Goal: Information Seeking & Learning: Learn about a topic

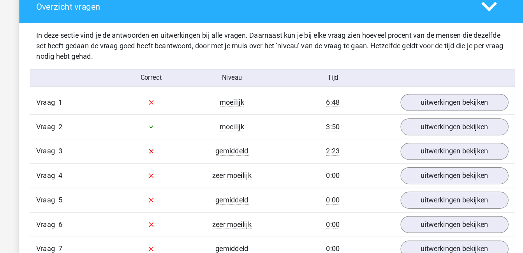
scroll to position [454, 0]
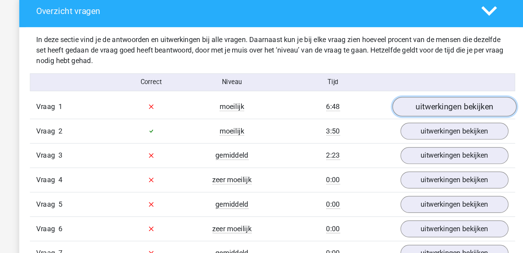
click at [406, 93] on link "uitwerkingen bekijken" at bounding box center [421, 93] width 109 height 17
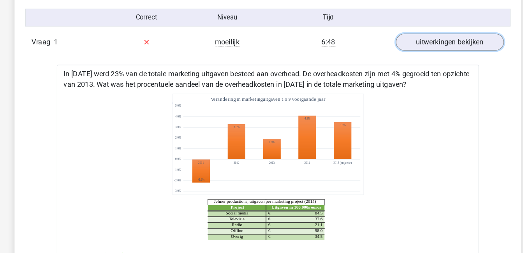
scroll to position [504, 0]
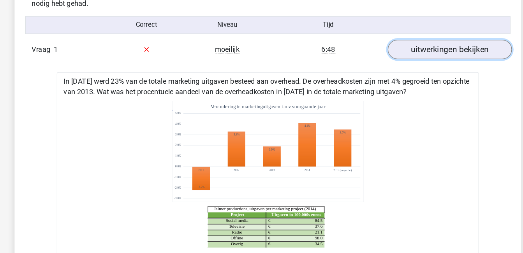
click at [436, 46] on link "uitwerkingen bekijken" at bounding box center [421, 43] width 109 height 17
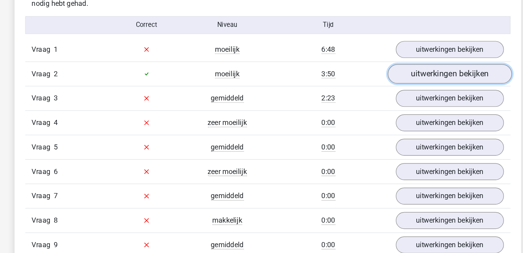
click at [436, 65] on link "uitwerkingen bekijken" at bounding box center [421, 64] width 109 height 17
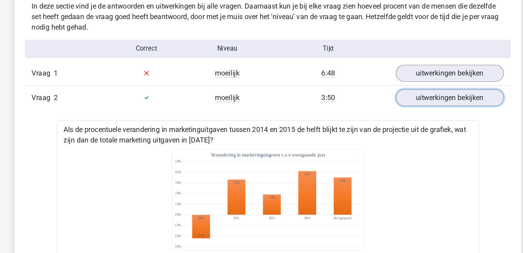
scroll to position [470, 0]
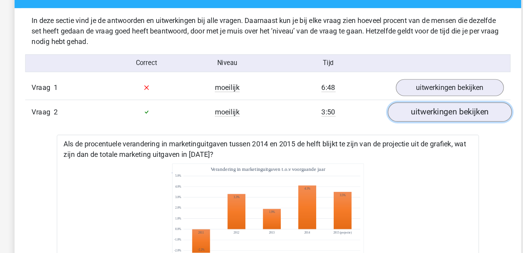
click at [431, 96] on link "uitwerkingen bekijken" at bounding box center [421, 98] width 109 height 17
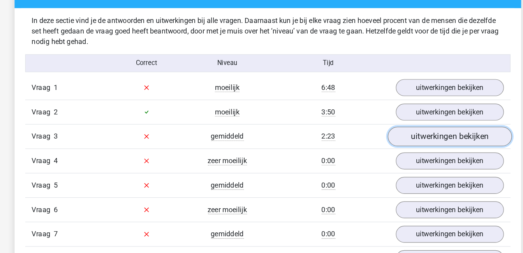
click at [427, 120] on link "uitwerkingen bekijken" at bounding box center [421, 119] width 109 height 17
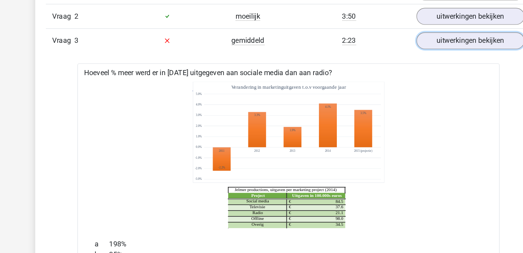
scroll to position [549, 0]
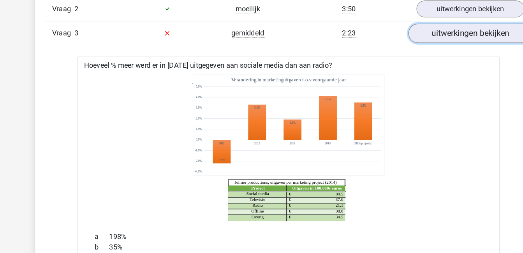
click at [404, 39] on link "uitwerkingen bekijken" at bounding box center [421, 40] width 109 height 17
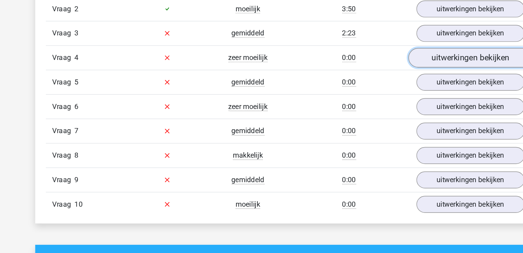
click at [405, 60] on link "uitwerkingen bekijken" at bounding box center [421, 61] width 109 height 17
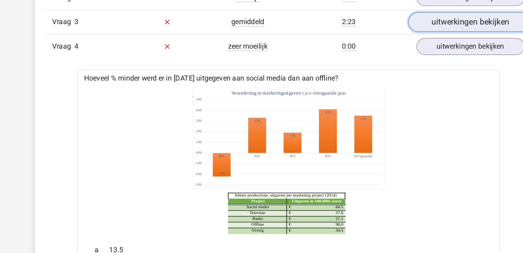
click at [408, 39] on link "uitwerkingen bekijken" at bounding box center [421, 40] width 109 height 17
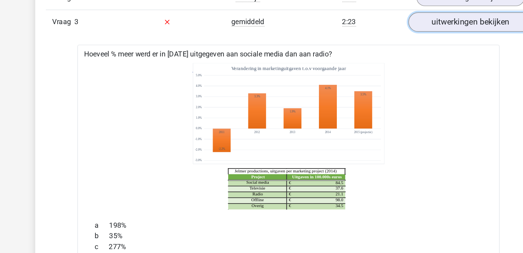
click at [408, 39] on link "uitwerkingen bekijken" at bounding box center [421, 40] width 109 height 17
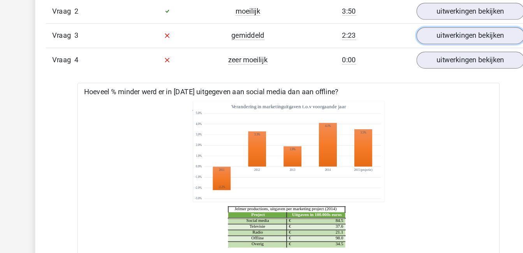
scroll to position [533, 0]
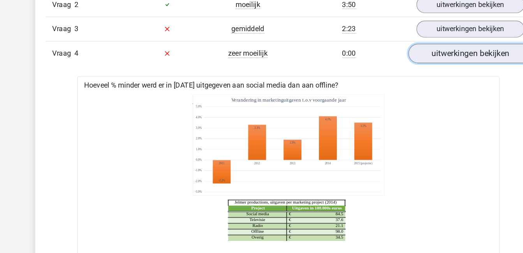
click at [413, 74] on link "uitwerkingen bekijken" at bounding box center [421, 77] width 109 height 17
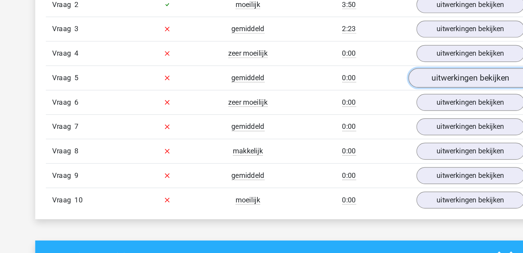
click at [413, 98] on link "uitwerkingen bekijken" at bounding box center [421, 99] width 109 height 17
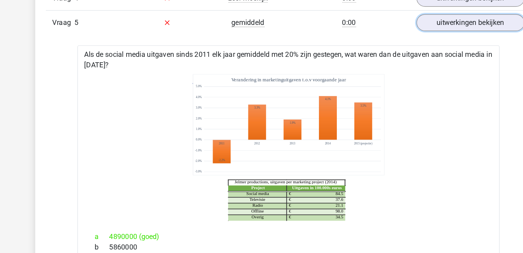
scroll to position [612, 0]
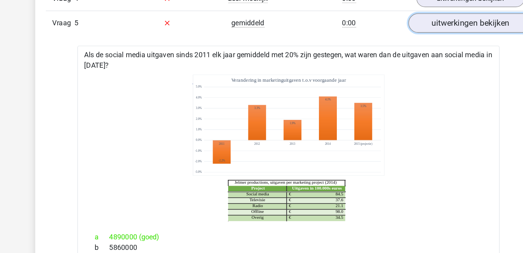
click at [418, 21] on link "uitwerkingen bekijken" at bounding box center [421, 20] width 109 height 17
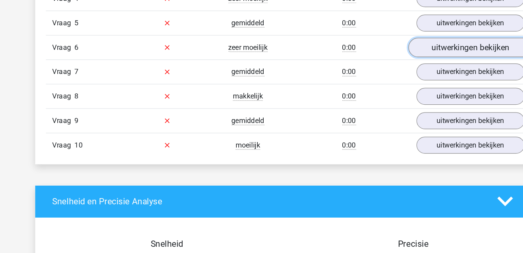
click at [417, 42] on link "uitwerkingen bekijken" at bounding box center [421, 41] width 109 height 17
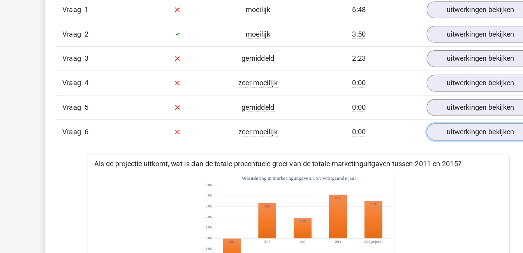
scroll to position [538, 0]
click at [422, 120] on link "uitwerkingen bekijken" at bounding box center [421, 116] width 109 height 17
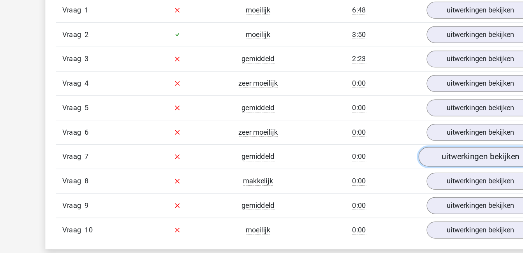
click at [422, 135] on link "uitwerkingen bekijken" at bounding box center [421, 137] width 109 height 17
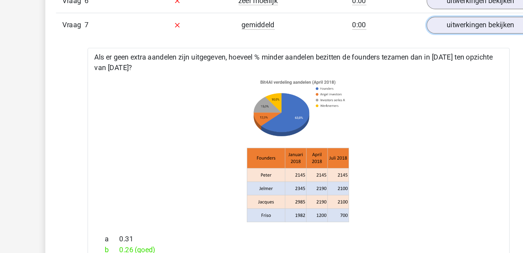
scroll to position [653, 0]
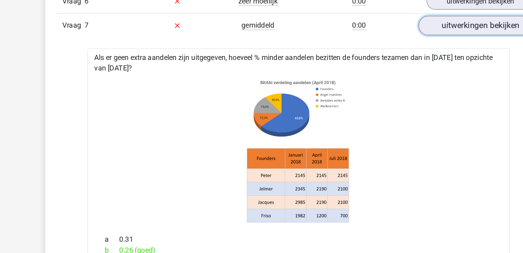
click at [434, 26] on link "uitwerkingen bekijken" at bounding box center [421, 22] width 109 height 17
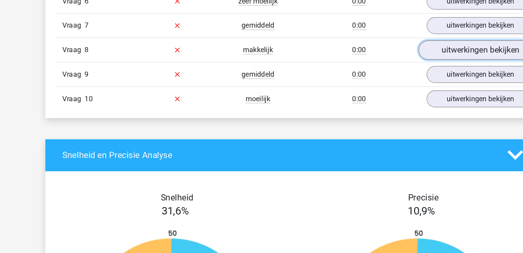
click at [433, 43] on link "uitwerkingen bekijken" at bounding box center [421, 43] width 109 height 17
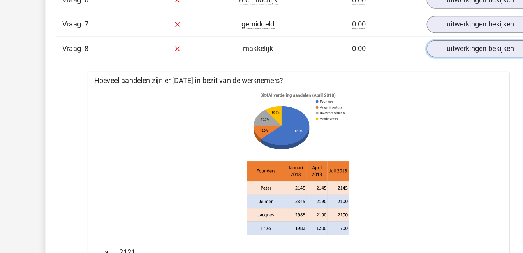
scroll to position [652, 0]
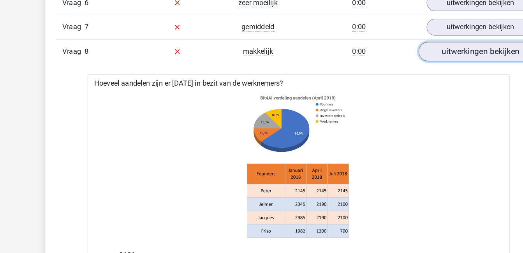
click at [430, 44] on link "uitwerkingen bekijken" at bounding box center [421, 45] width 109 height 17
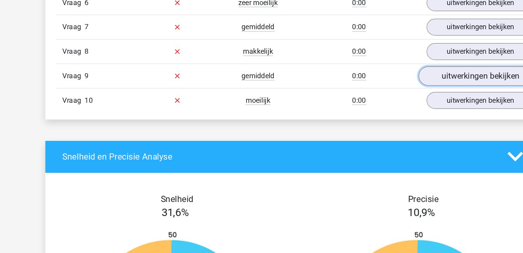
click at [428, 66] on link "uitwerkingen bekijken" at bounding box center [421, 66] width 109 height 17
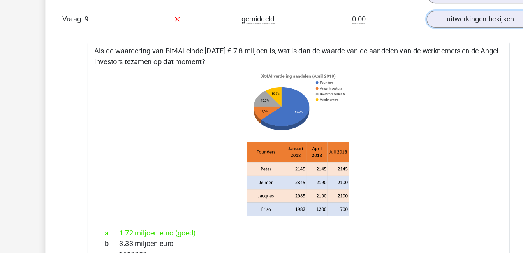
scroll to position [701, 0]
click at [408, 21] on link "uitwerkingen bekijken" at bounding box center [421, 17] width 109 height 17
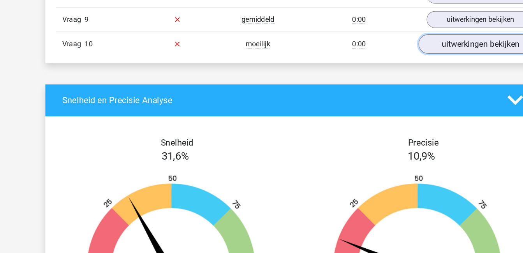
click at [412, 41] on link "uitwerkingen bekijken" at bounding box center [421, 38] width 109 height 17
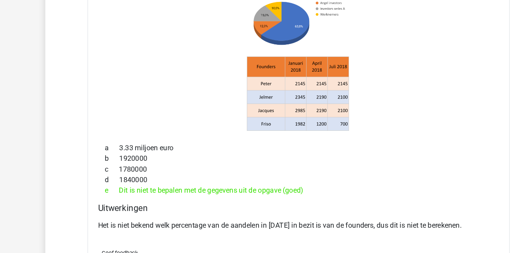
scroll to position [770, 0]
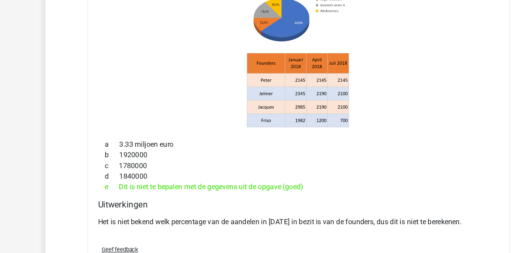
click at [397, 157] on div "a 3.33 miljoen euro" at bounding box center [261, 157] width 351 height 9
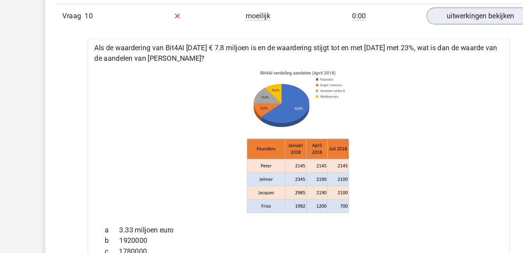
scroll to position [711, 0]
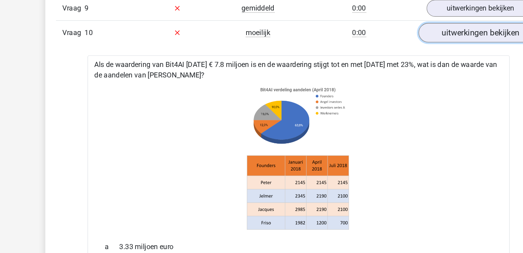
click at [424, 30] on link "uitwerkingen bekijken" at bounding box center [421, 28] width 109 height 17
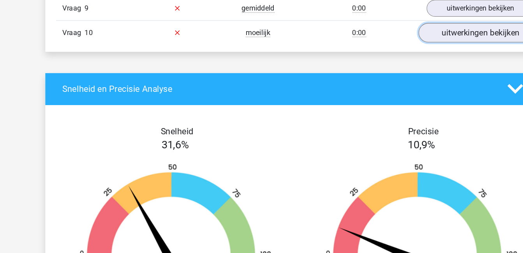
click at [419, 30] on link "uitwerkingen bekijken" at bounding box center [421, 28] width 109 height 17
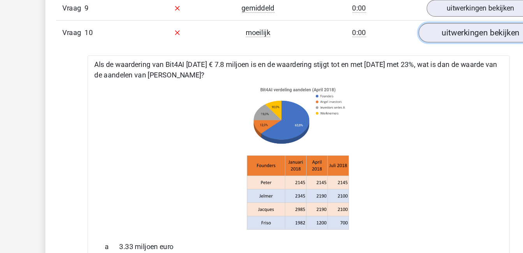
click at [419, 30] on link "uitwerkingen bekijken" at bounding box center [421, 28] width 109 height 17
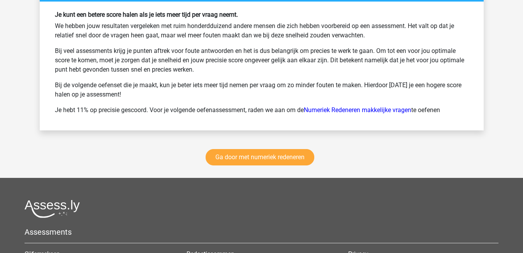
scroll to position [1064, 0]
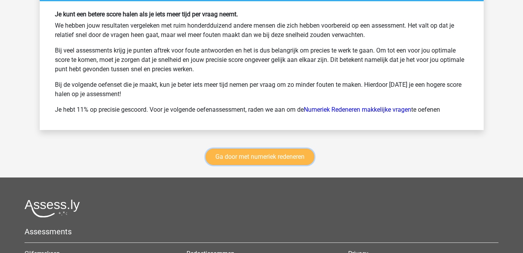
click at [240, 155] on link "Ga door met numeriek redeneren" at bounding box center [260, 157] width 109 height 16
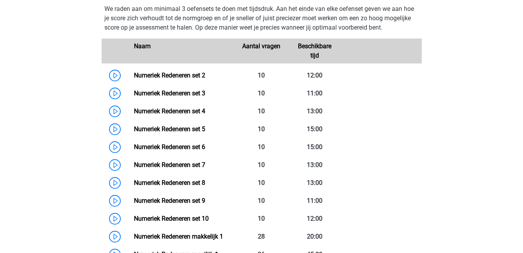
scroll to position [383, 0]
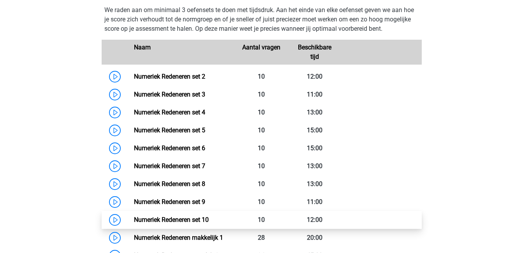
click at [209, 218] on link "Numeriek Redeneren set 10" at bounding box center [171, 219] width 75 height 7
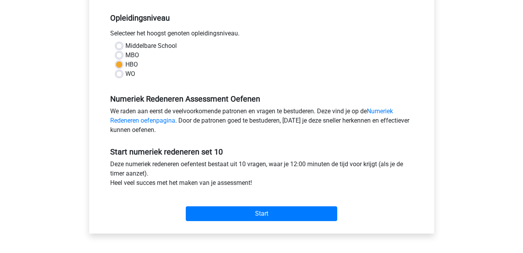
scroll to position [156, 0]
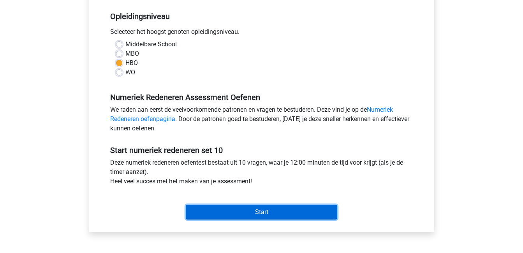
drag, startPoint x: 244, startPoint y: 211, endPoint x: 219, endPoint y: 211, distance: 24.5
click at [219, 211] on input "Start" at bounding box center [262, 212] width 152 height 15
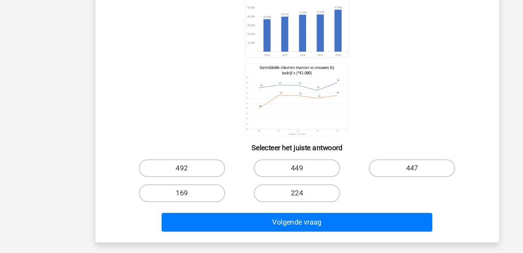
scroll to position [75, 0]
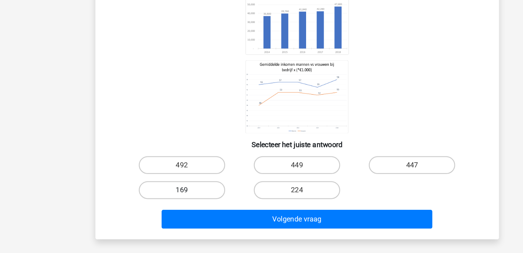
click at [175, 197] on label "169" at bounding box center [161, 199] width 75 height 16
click at [166, 198] on input "169" at bounding box center [163, 200] width 5 height 5
radio input "true"
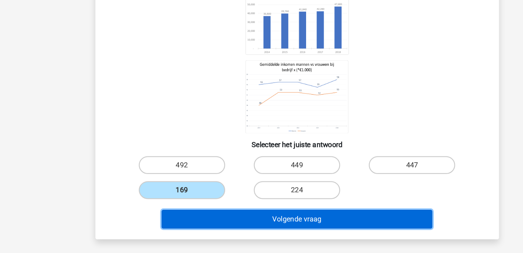
click at [237, 225] on button "Volgende vraag" at bounding box center [262, 223] width 236 height 16
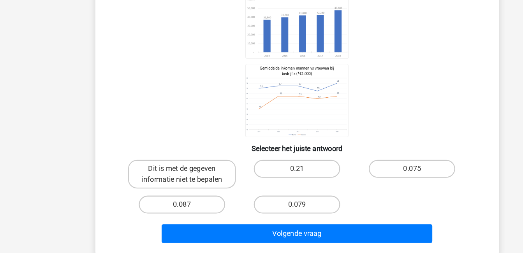
scroll to position [62, 0]
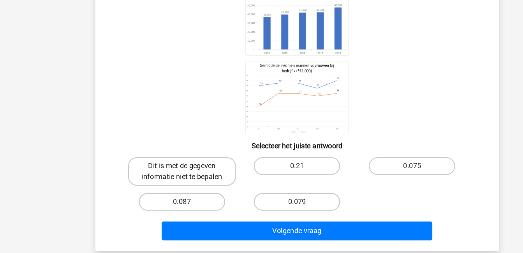
click at [180, 181] on label "Dit is met de gegeven informatie niet te bepalen" at bounding box center [162, 181] width 94 height 25
click at [166, 181] on input "Dit is met de gegeven informatie niet te bepalen" at bounding box center [163, 179] width 5 height 5
radio input "true"
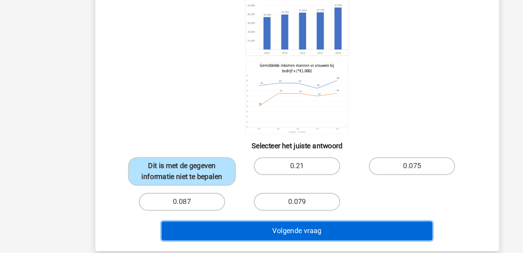
click at [254, 235] on button "Volgende vraag" at bounding box center [262, 234] width 236 height 16
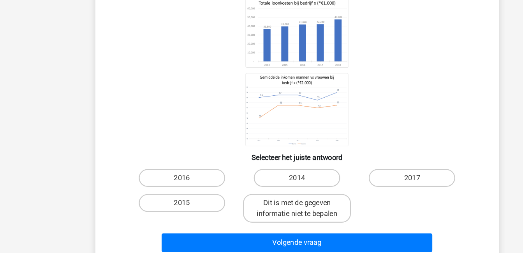
scroll to position [67, 0]
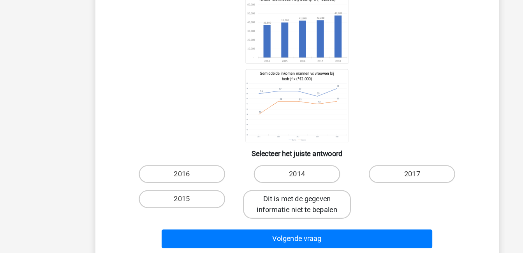
click at [270, 213] on label "Dit is met de gegeven informatie niet te bepalen" at bounding box center [262, 210] width 94 height 25
click at [267, 211] on input "Dit is met de gegeven informatie niet te bepalen" at bounding box center [263, 208] width 5 height 5
radio input "true"
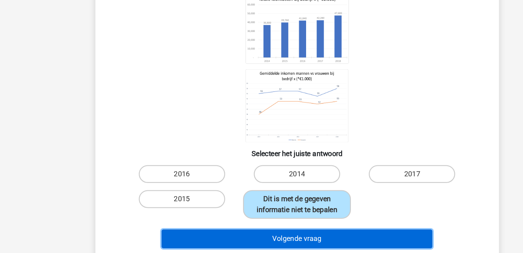
click at [292, 244] on button "Volgende vraag" at bounding box center [262, 241] width 236 height 16
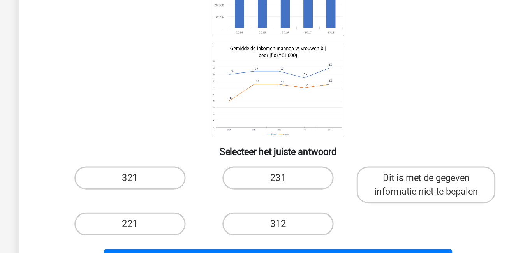
scroll to position [62, 0]
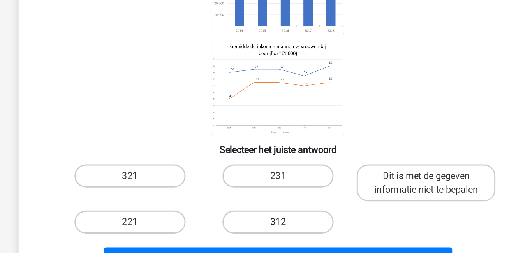
click at [252, 224] on label "312" at bounding box center [261, 232] width 75 height 16
click at [261, 232] on input "312" at bounding box center [263, 234] width 5 height 5
radio input "true"
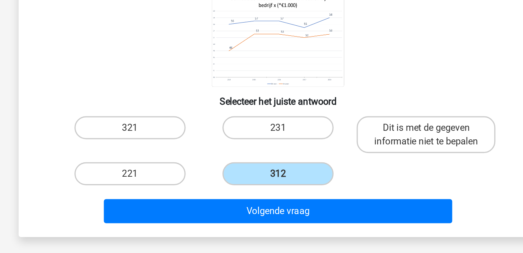
scroll to position [95, 0]
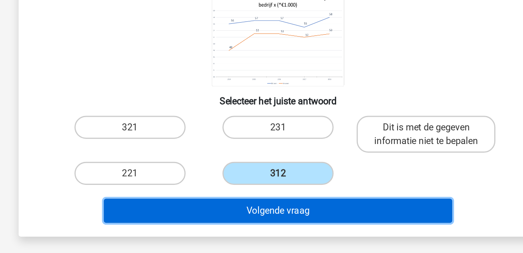
click at [283, 216] on button "Volgende vraag" at bounding box center [262, 224] width 236 height 16
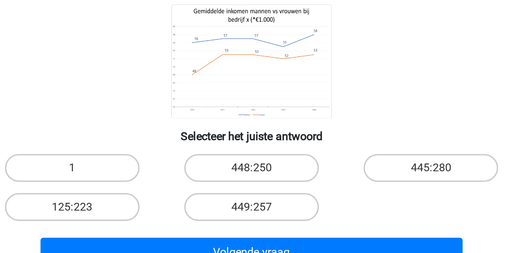
scroll to position [45, 0]
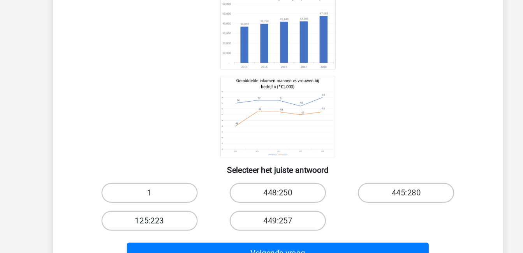
click at [172, 226] on label "125:223" at bounding box center [161, 228] width 75 height 16
click at [166, 228] on input "125:223" at bounding box center [163, 230] width 5 height 5
radio input "true"
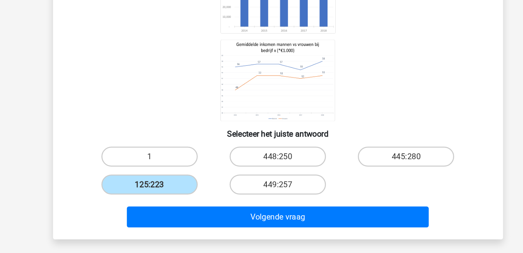
scroll to position [92, 0]
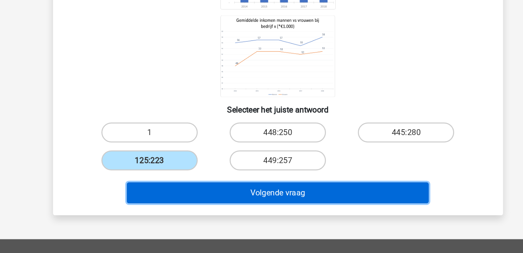
click at [277, 207] on button "Volgende vraag" at bounding box center [262, 206] width 236 height 16
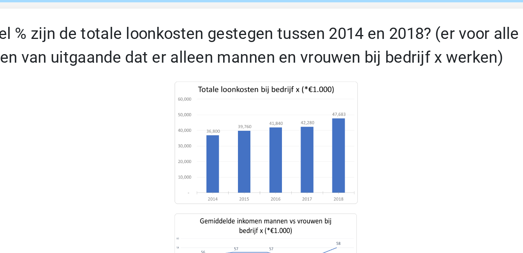
scroll to position [30, 0]
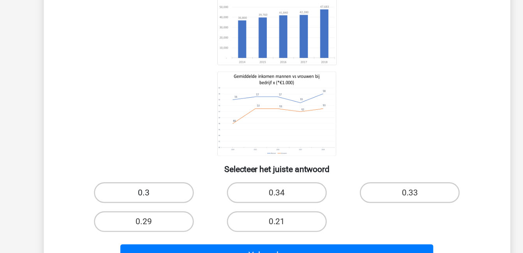
click at [161, 192] on label "0.3" at bounding box center [161, 198] width 75 height 16
click at [161, 198] on input "0.3" at bounding box center [163, 200] width 5 height 5
radio input "true"
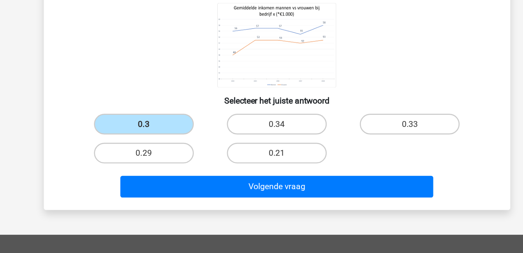
scroll to position [72, 0]
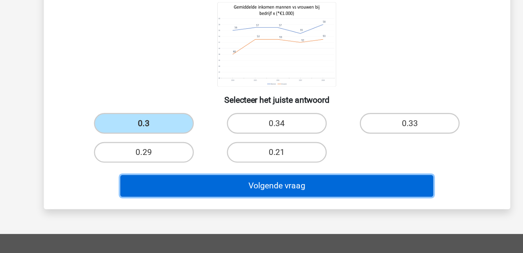
click at [267, 203] on button "Volgende vraag" at bounding box center [262, 202] width 236 height 16
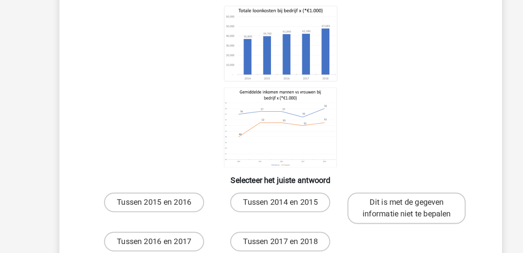
scroll to position [27, 0]
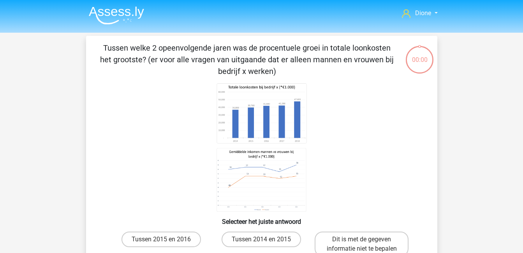
scroll to position [27, 0]
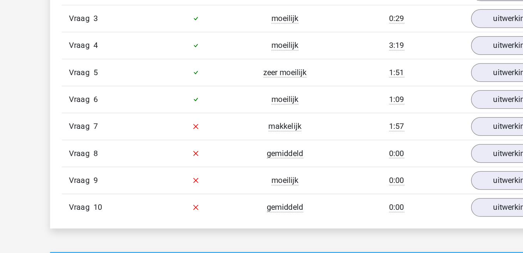
scroll to position [504, 0]
click at [392, 156] on link "uitwerkingen bekijken" at bounding box center [421, 152] width 109 height 17
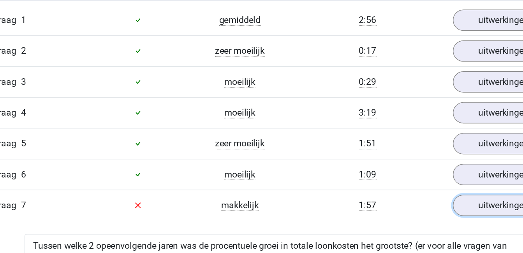
scroll to position [485, 0]
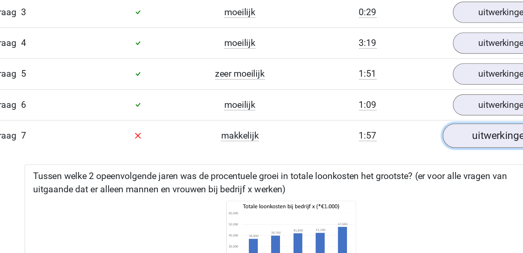
click at [396, 177] on link "uitwerkingen bekijken" at bounding box center [421, 171] width 109 height 17
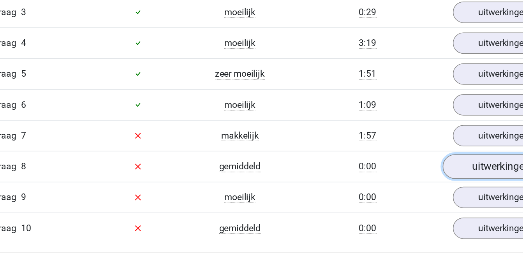
click at [396, 192] on link "uitwerkingen bekijken" at bounding box center [421, 192] width 109 height 17
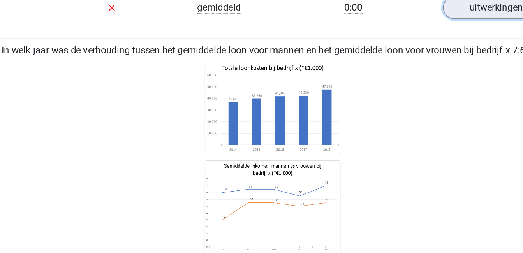
scroll to position [642, 0]
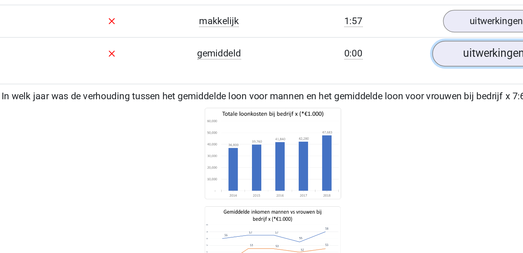
click at [391, 36] on link "uitwerkingen bekijken" at bounding box center [421, 35] width 109 height 17
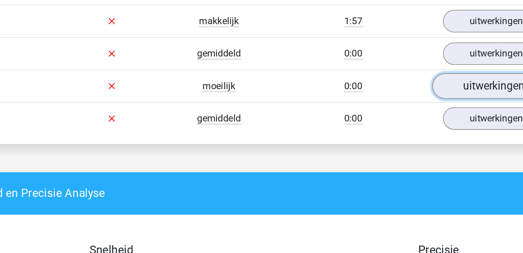
click at [402, 55] on link "uitwerkingen bekijken" at bounding box center [421, 56] width 109 height 17
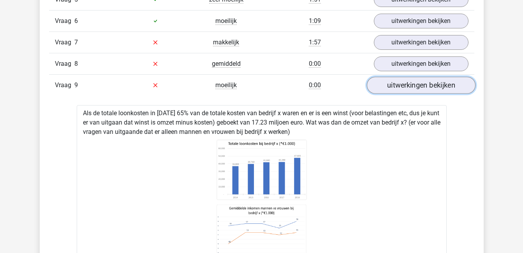
scroll to position [613, 0]
click at [445, 86] on link "uitwerkingen bekijken" at bounding box center [421, 85] width 109 height 17
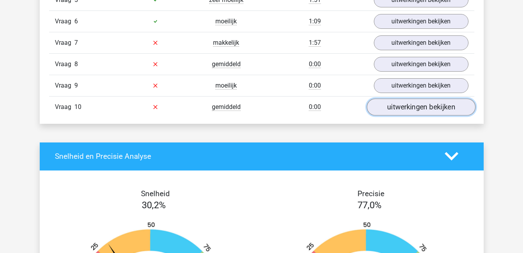
click at [443, 105] on link "uitwerkingen bekijken" at bounding box center [421, 107] width 109 height 17
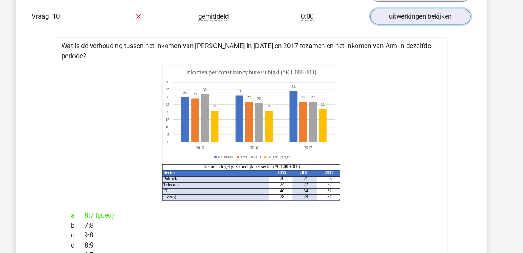
scroll to position [695, 0]
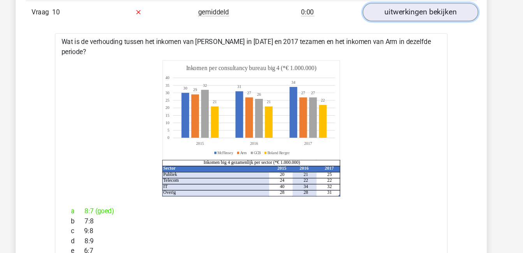
click at [402, 23] on link "uitwerkingen bekijken" at bounding box center [421, 25] width 109 height 17
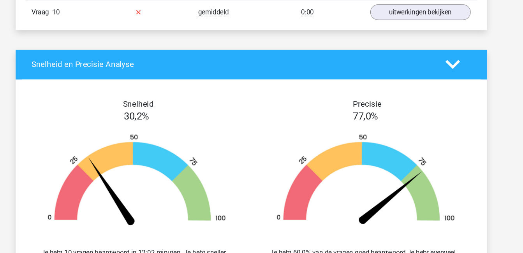
click at [401, 113] on h4 "Precisie" at bounding box center [371, 112] width 201 height 9
